Goal: Transaction & Acquisition: Obtain resource

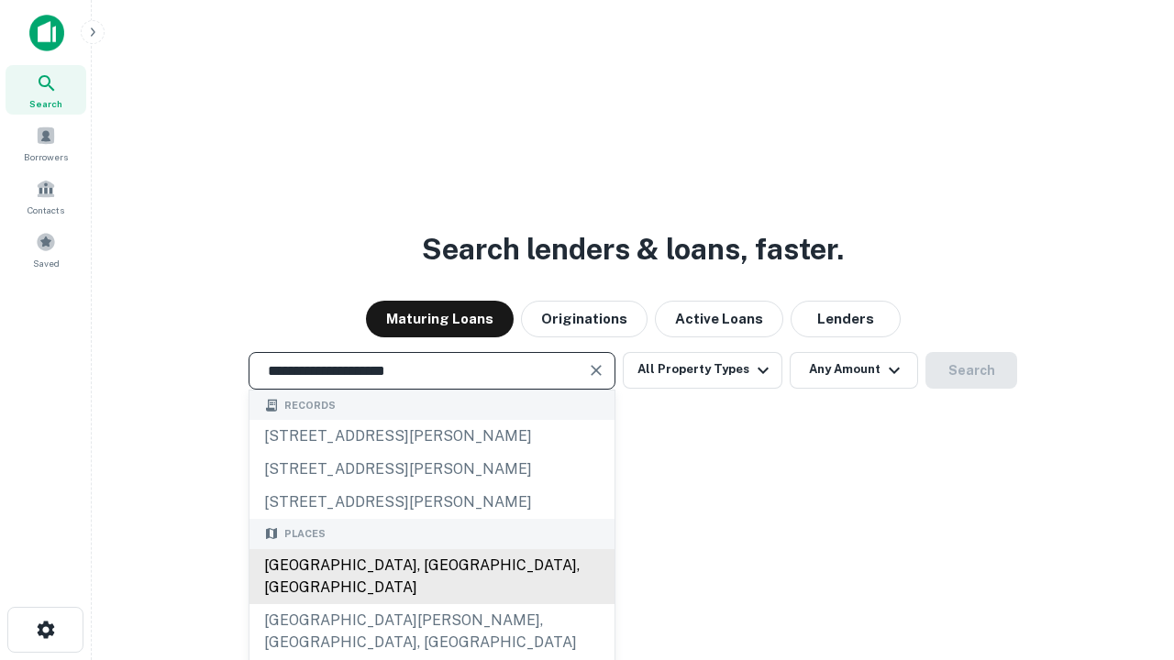
click at [431, 604] on div "Santa Monica, CA, USA" at bounding box center [431, 576] width 365 height 55
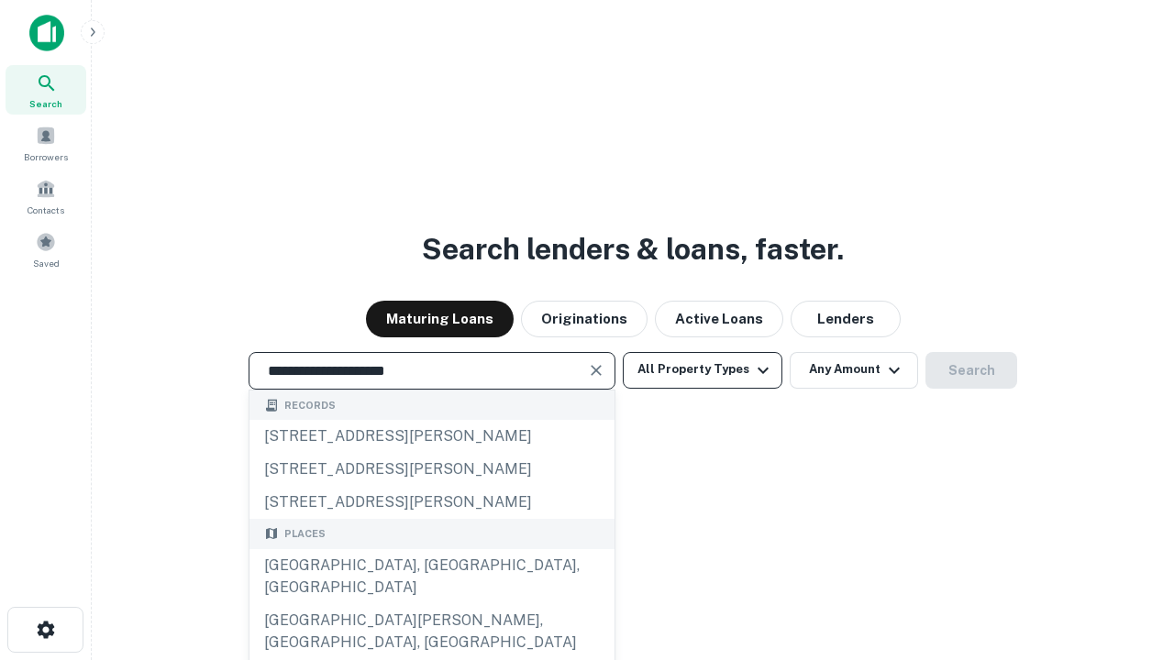
type input "**********"
click at [702, 369] on button "All Property Types" at bounding box center [703, 370] width 160 height 37
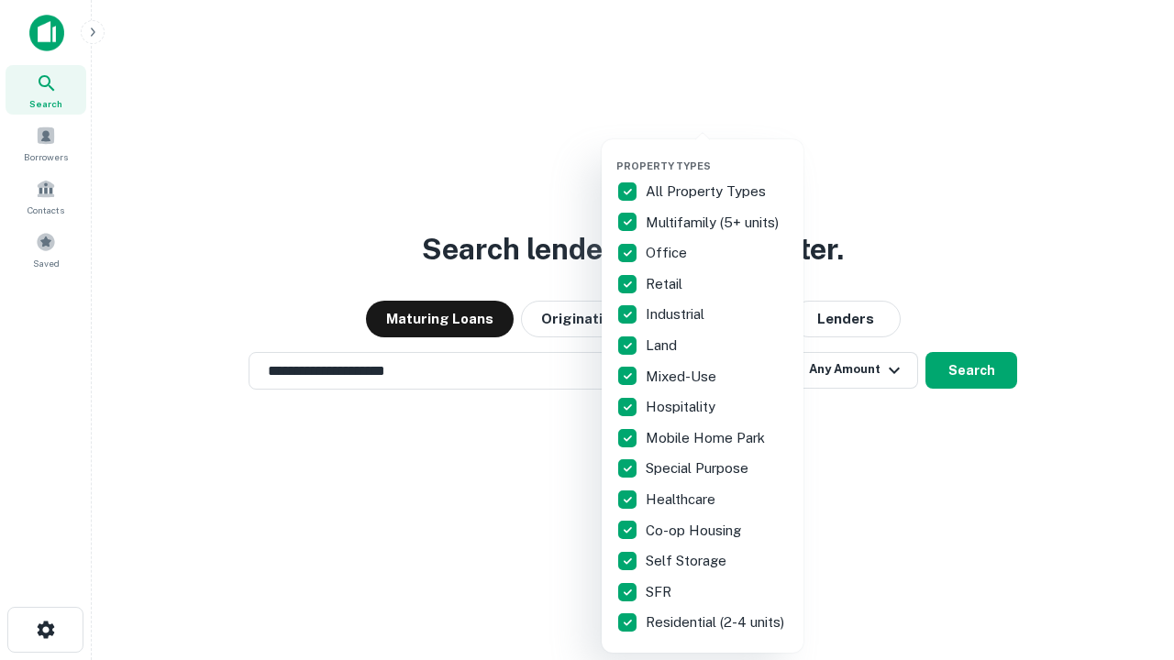
click at [717, 154] on button "button" at bounding box center [717, 154] width 202 height 1
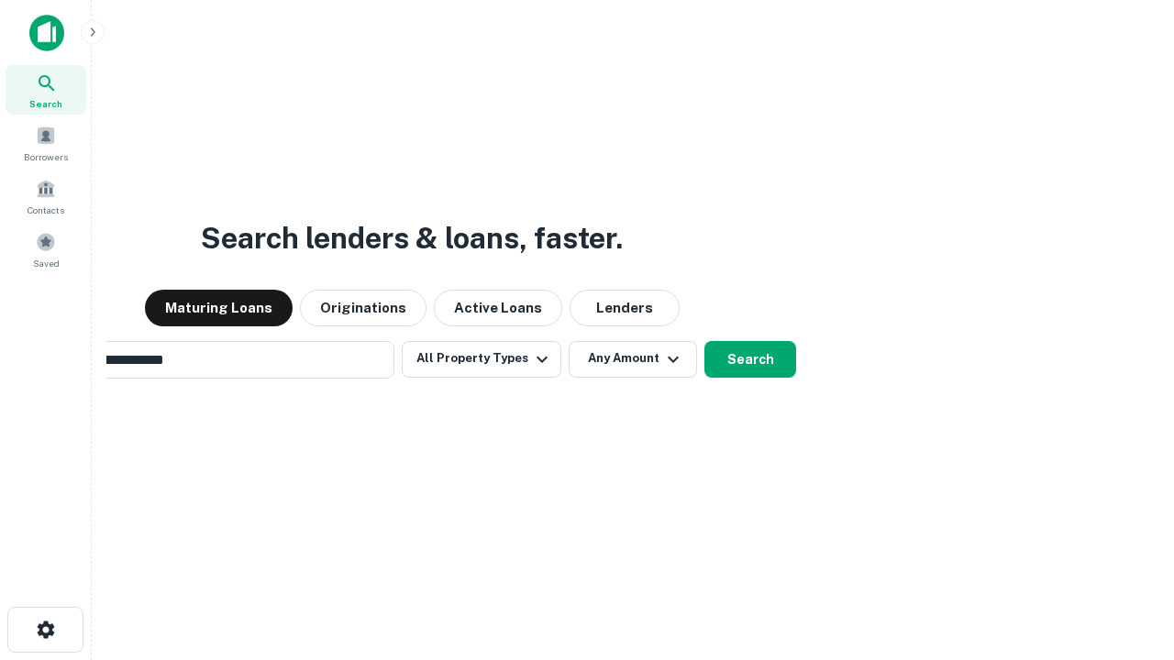
scroll to position [28, 0]
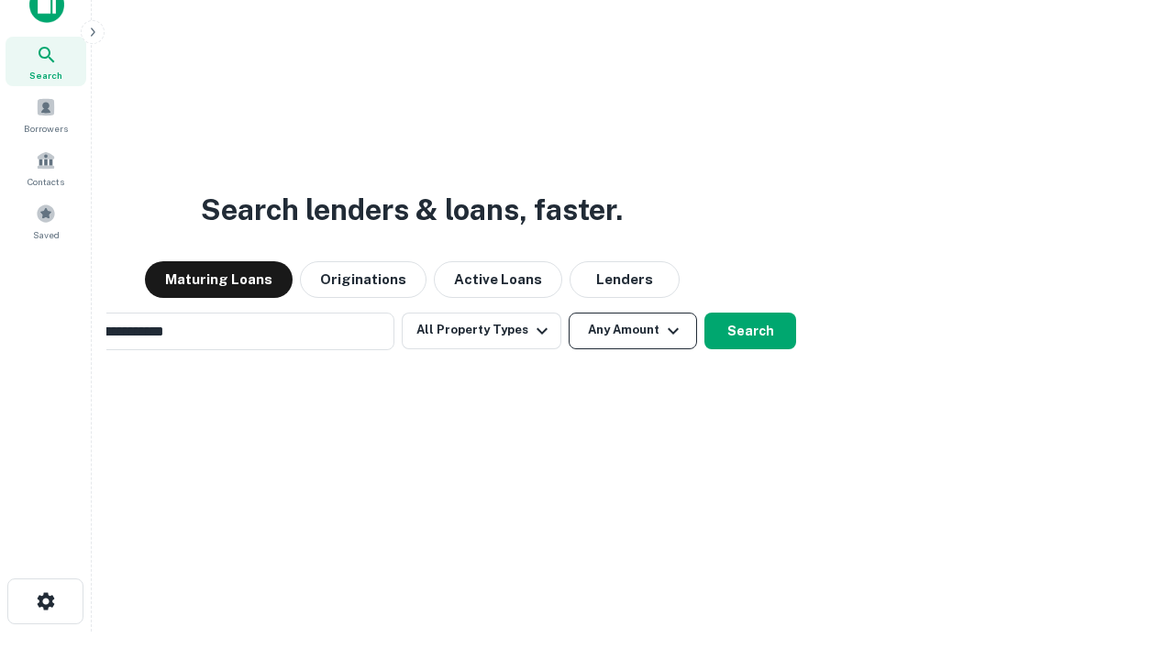
click at [568, 313] on button "Any Amount" at bounding box center [632, 331] width 128 height 37
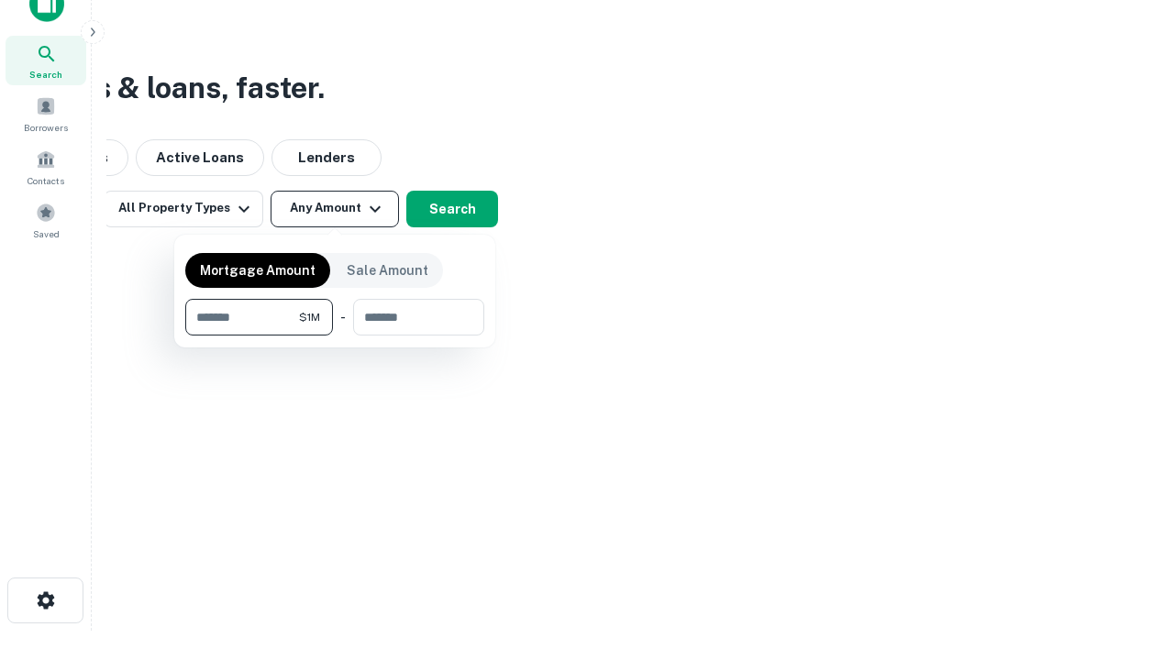
type input "*******"
click at [335, 336] on button "button" at bounding box center [334, 336] width 299 height 1
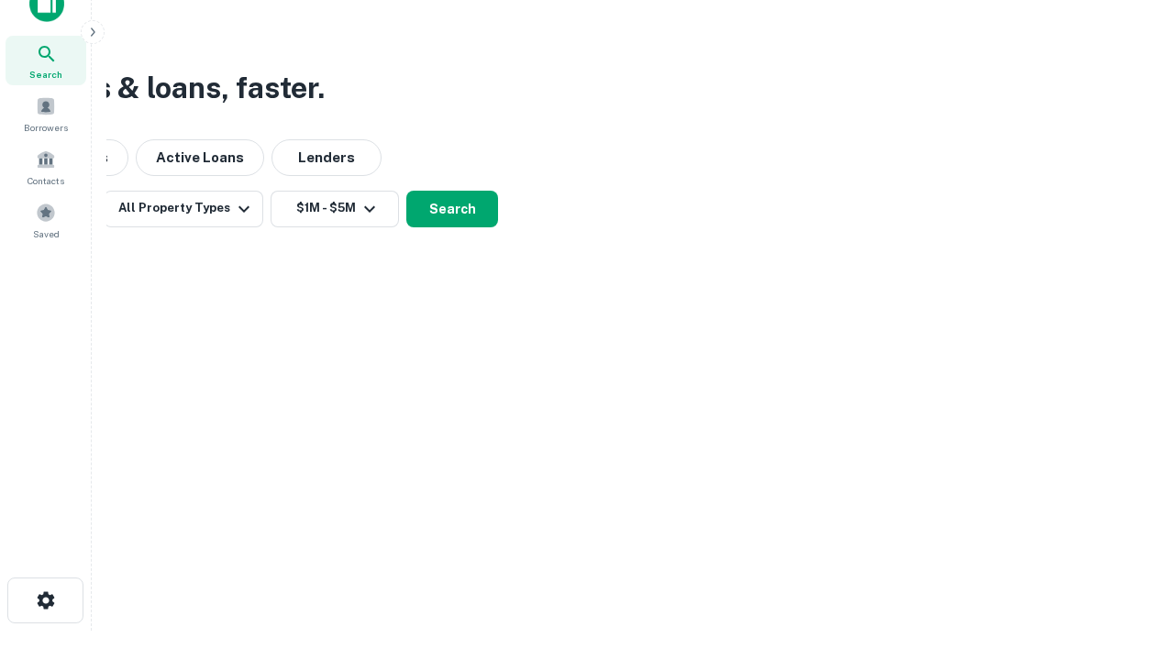
scroll to position [28, 0]
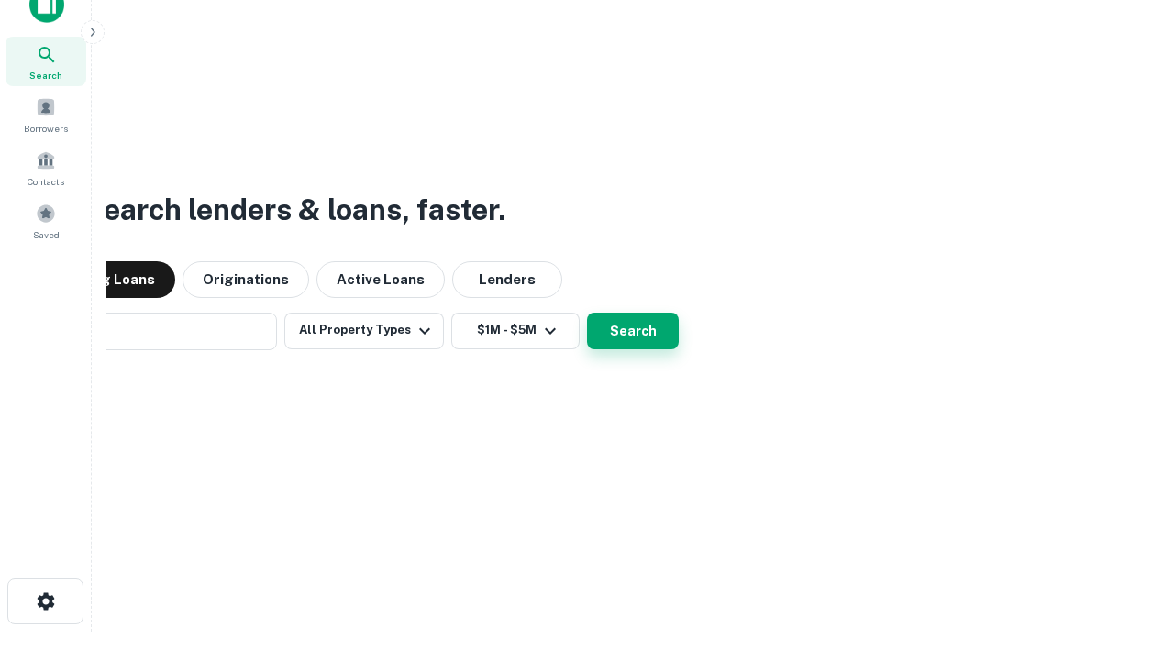
click at [587, 313] on button "Search" at bounding box center [633, 331] width 92 height 37
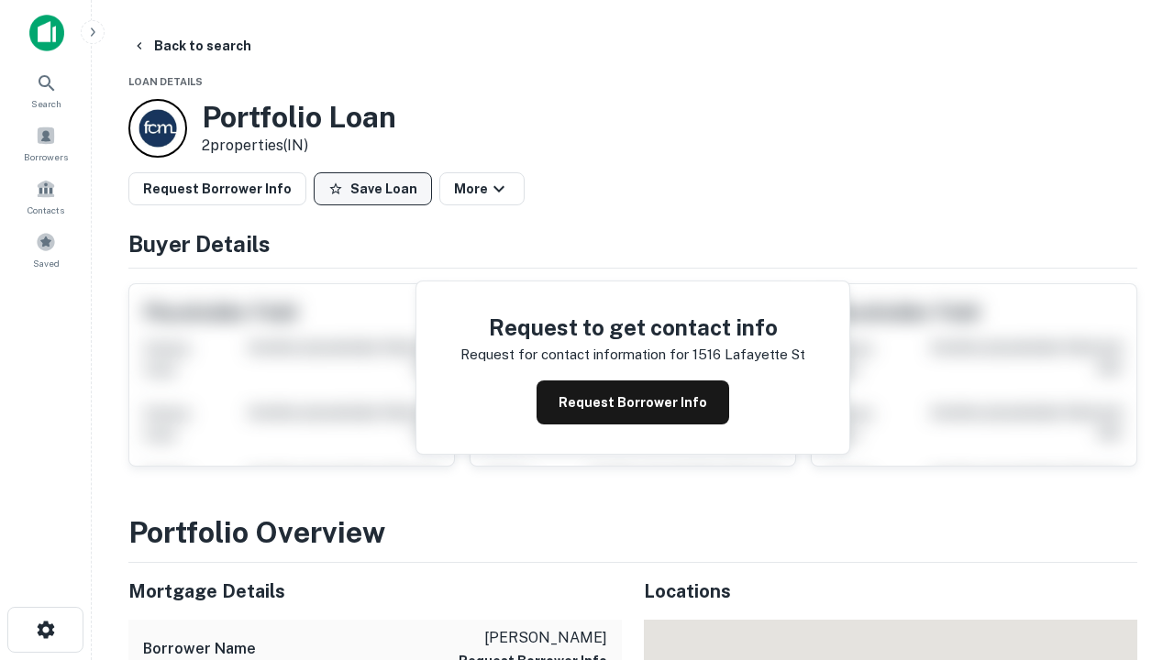
click at [372, 189] on button "Save Loan" at bounding box center [373, 188] width 118 height 33
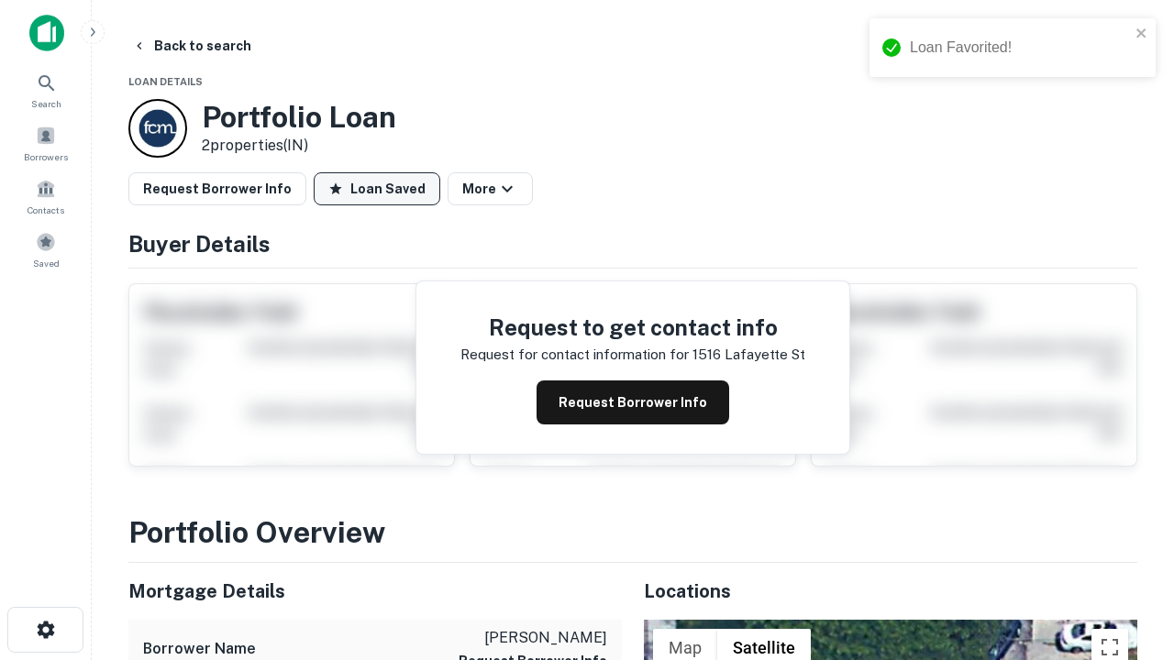
click at [377, 189] on button "Loan Saved" at bounding box center [377, 188] width 127 height 33
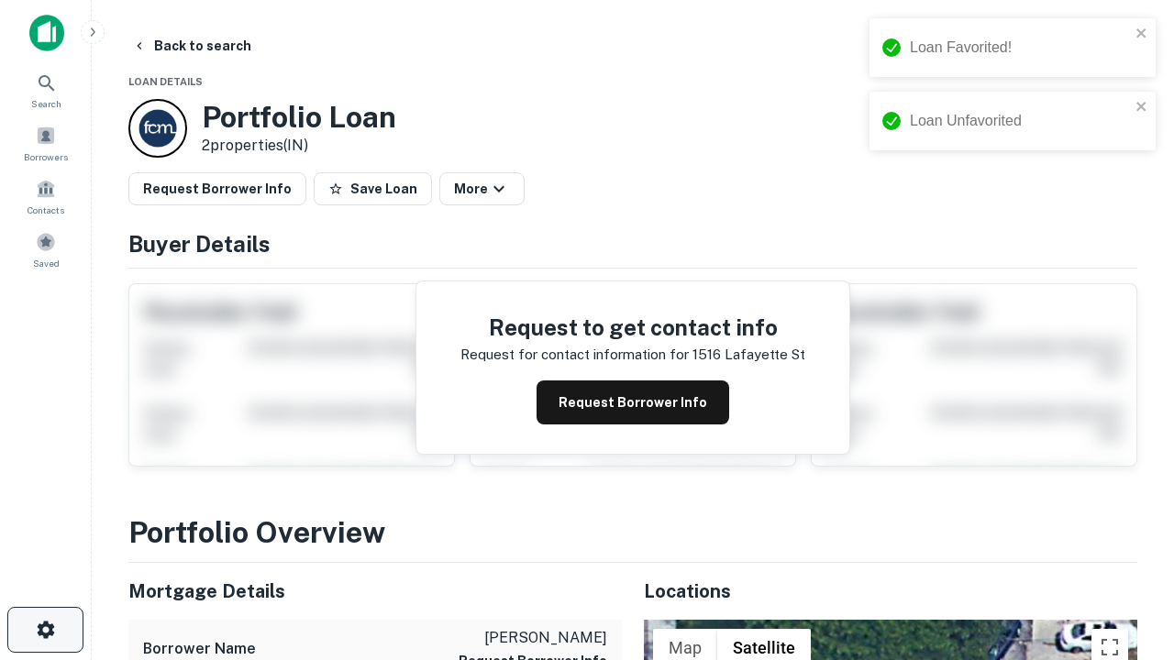
click at [45, 630] on icon "button" at bounding box center [46, 630] width 22 height 22
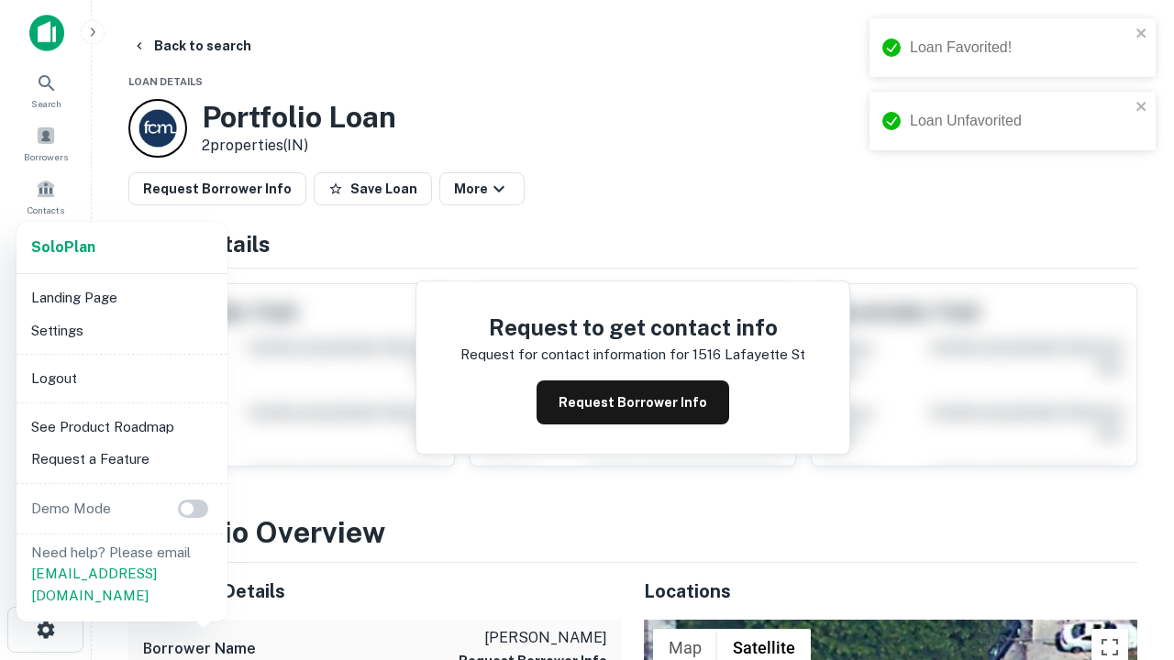
click at [121, 378] on li "Logout" at bounding box center [122, 378] width 196 height 33
